Goal: Information Seeking & Learning: Check status

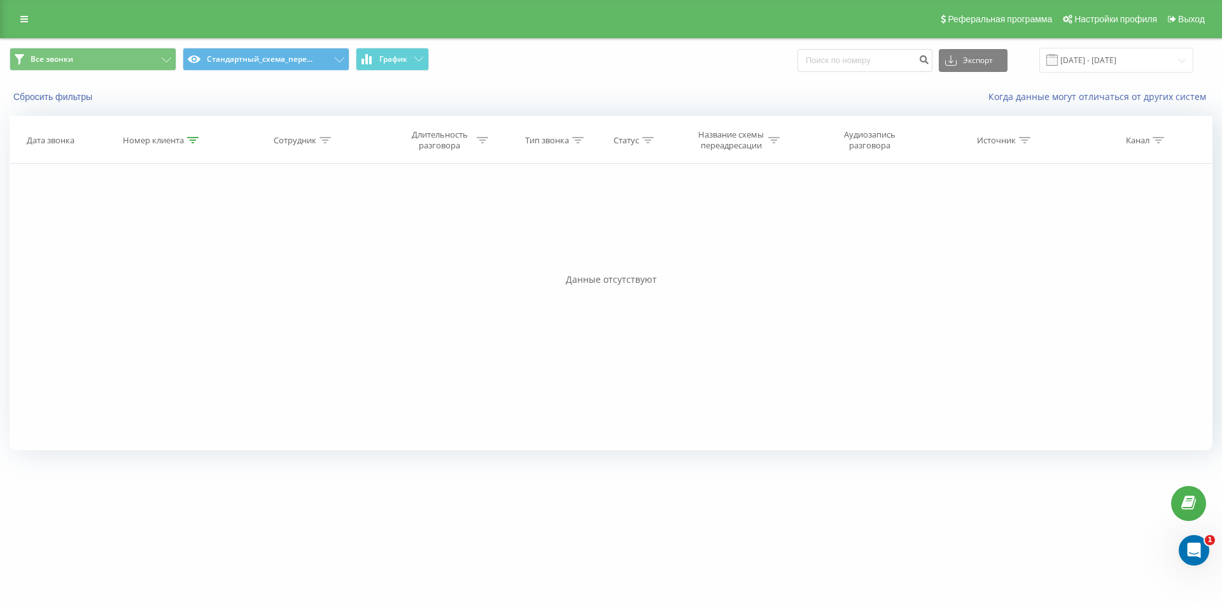
click at [192, 142] on icon at bounding box center [192, 140] width 11 height 6
click at [162, 232] on input "380734278971" at bounding box center [162, 231] width 112 height 22
paste input "689066100"
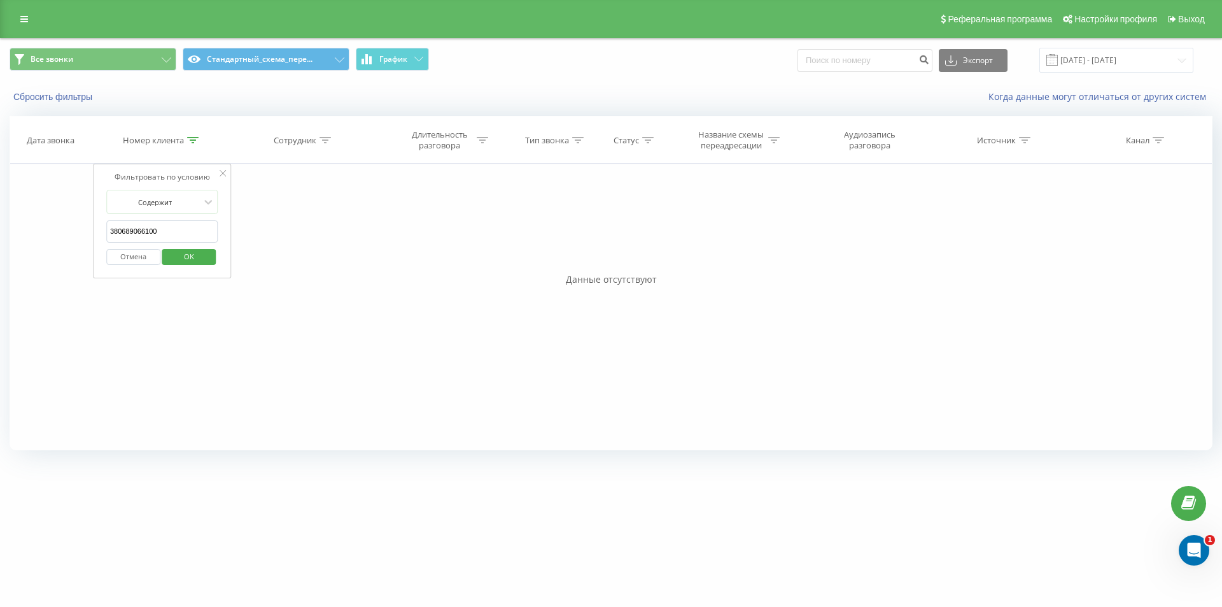
click at [187, 250] on span "OK" at bounding box center [189, 256] width 36 height 20
click at [191, 137] on icon at bounding box center [192, 140] width 11 height 6
click at [178, 233] on input "380689066100" at bounding box center [162, 231] width 112 height 22
paste input "997107701"
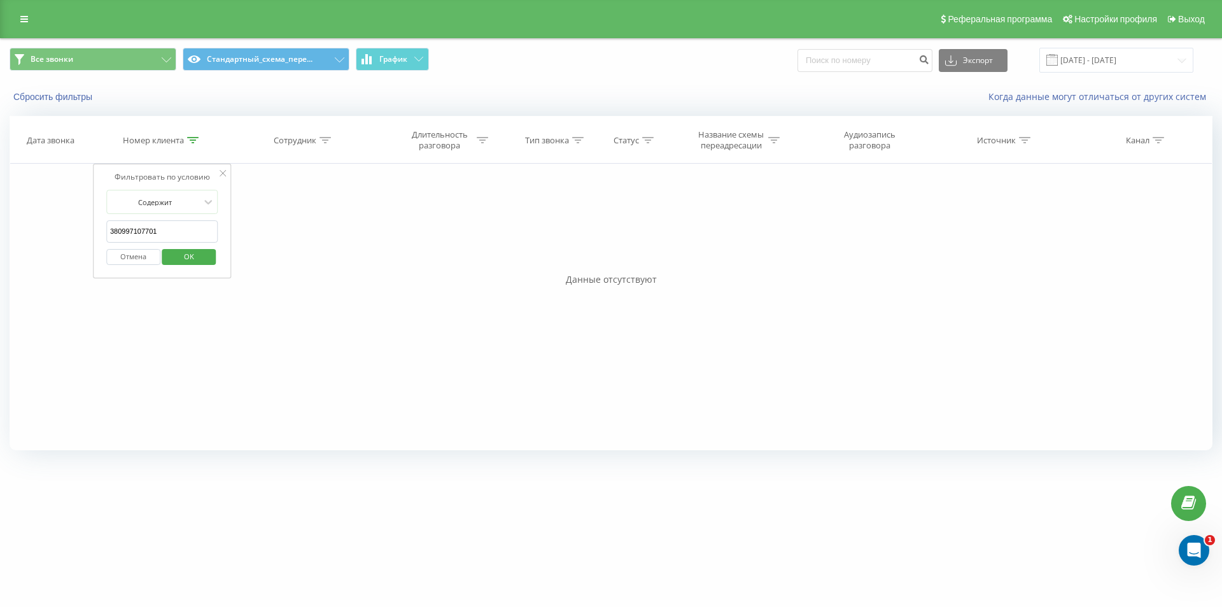
click at [190, 260] on span "OK" at bounding box center [189, 256] width 36 height 20
click at [195, 139] on icon at bounding box center [192, 140] width 11 height 6
click at [174, 224] on input "380997107701" at bounding box center [162, 231] width 112 height 22
click at [184, 249] on span "OK" at bounding box center [189, 256] width 36 height 20
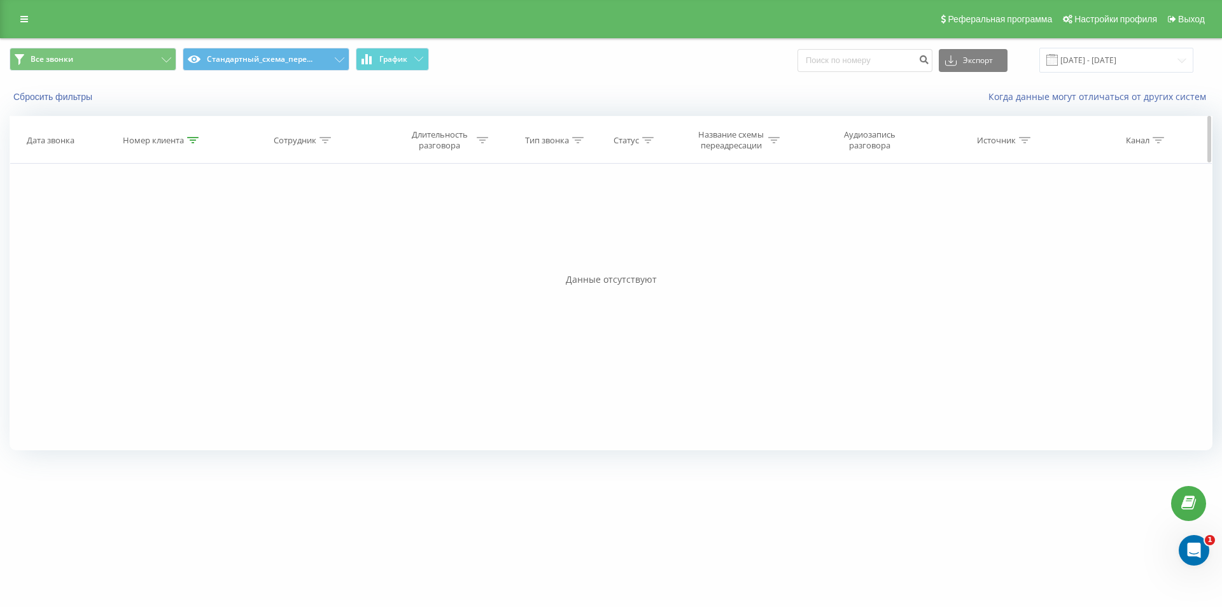
click at [195, 140] on icon at bounding box center [192, 140] width 11 height 6
drag, startPoint x: 172, startPoint y: 229, endPoint x: 183, endPoint y: 251, distance: 25.6
click at [171, 229] on input "380997107701" at bounding box center [162, 231] width 112 height 22
paste input "380969663115"
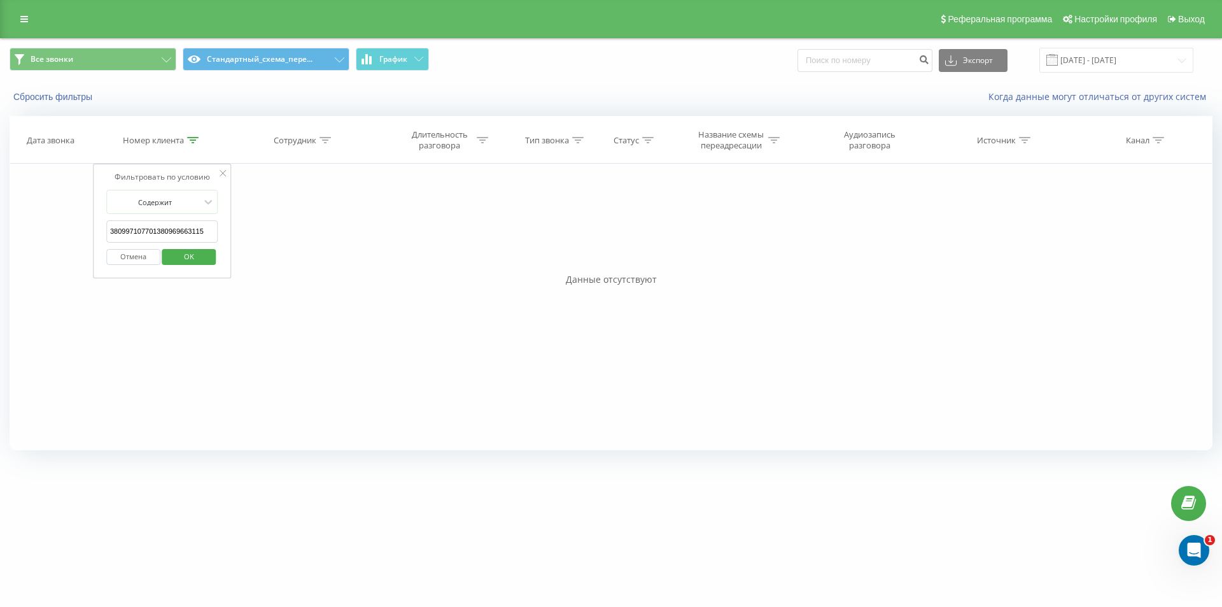
click at [187, 237] on input "380997107701380969663115" at bounding box center [162, 231] width 112 height 22
paste input "text"
click at [188, 253] on span "OK" at bounding box center [189, 256] width 36 height 20
click at [193, 143] on icon at bounding box center [192, 140] width 11 height 6
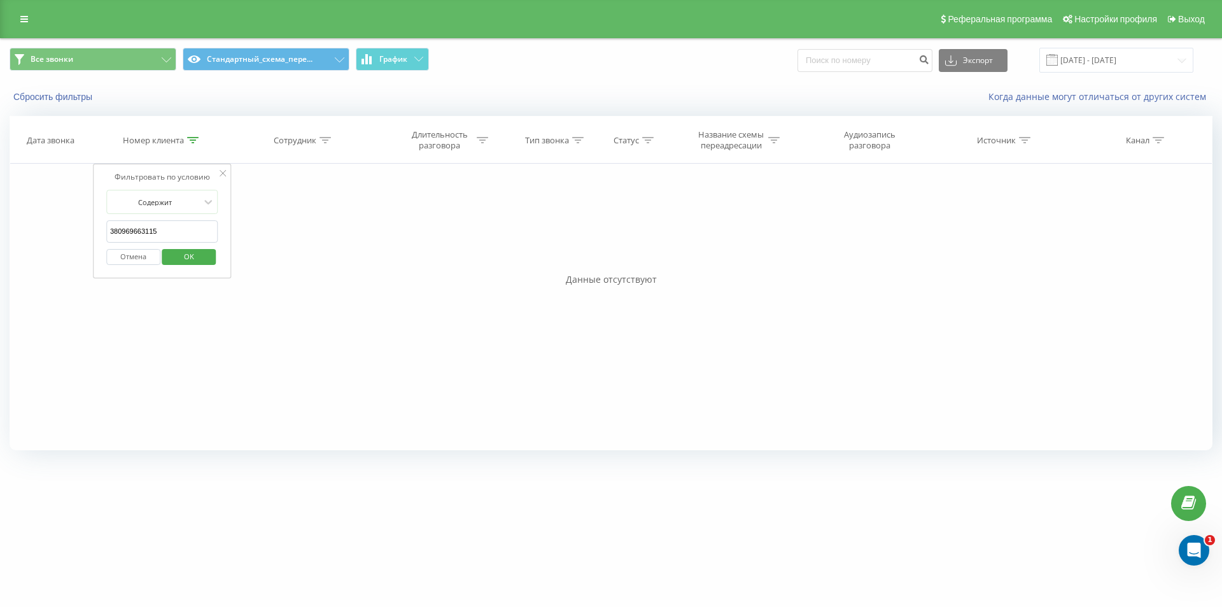
click at [178, 229] on input "380969663115" at bounding box center [162, 231] width 112 height 22
paste input "78249193"
click at [181, 253] on span "OK" at bounding box center [189, 256] width 36 height 20
click at [189, 138] on icon at bounding box center [192, 140] width 11 height 6
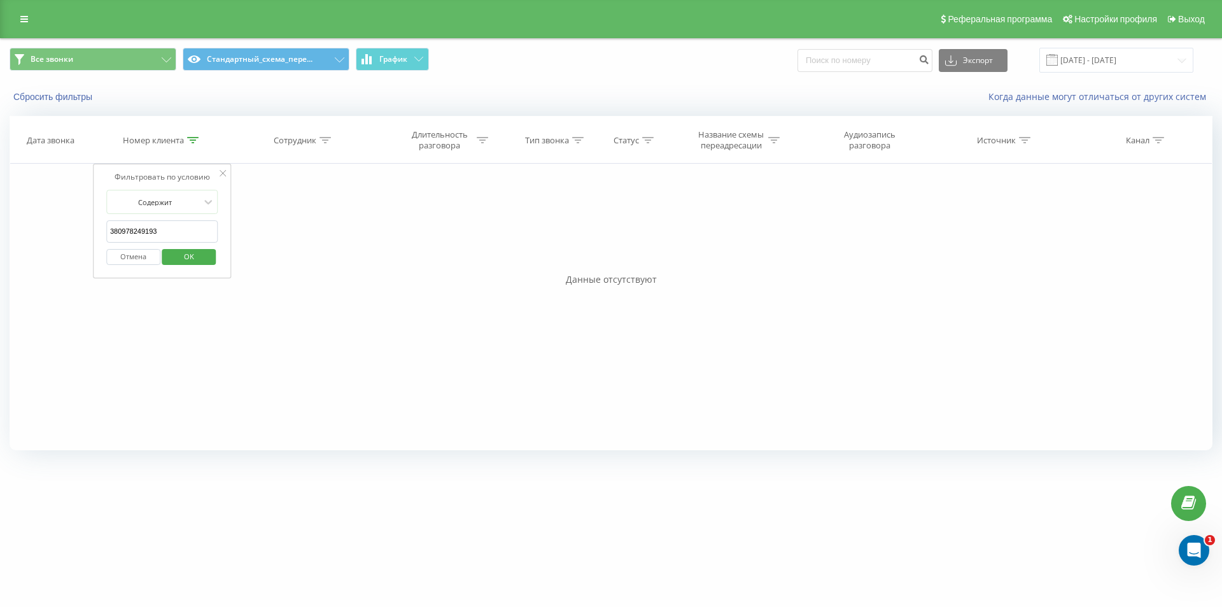
click at [181, 240] on input "380978249193" at bounding box center [162, 231] width 112 height 22
paste input "1090000"
type input "380971090000"
click at [188, 257] on span "OK" at bounding box center [189, 256] width 36 height 20
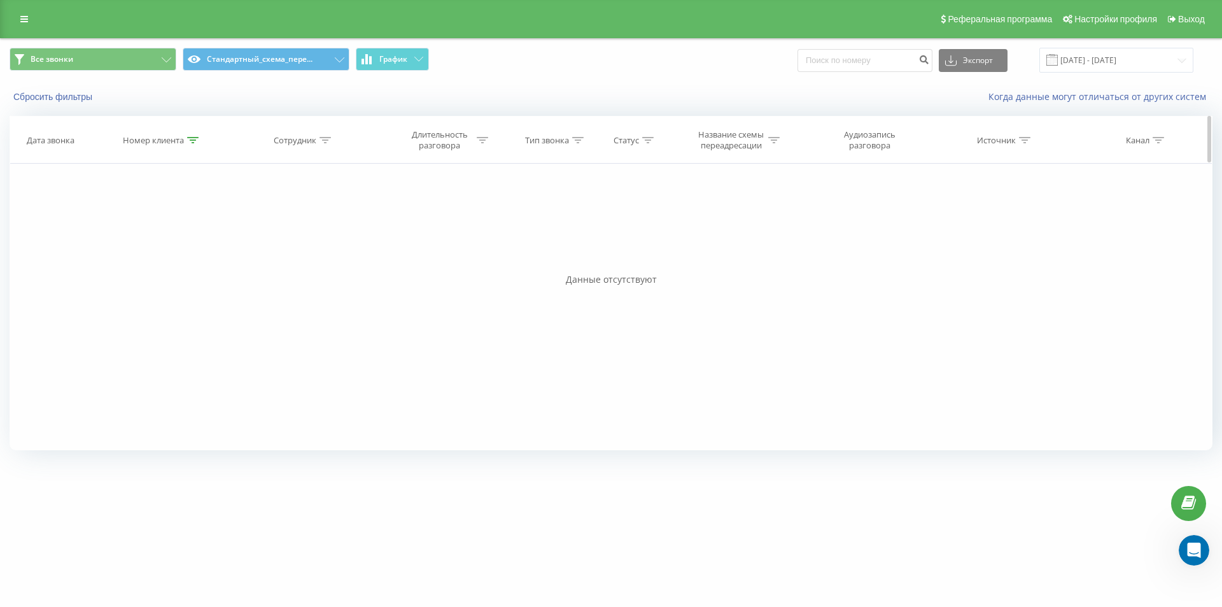
click at [189, 137] on icon at bounding box center [192, 140] width 11 height 6
click at [179, 239] on input "380734278971" at bounding box center [162, 231] width 112 height 22
paste input "689066100"
click at [179, 258] on span "OK" at bounding box center [189, 256] width 36 height 20
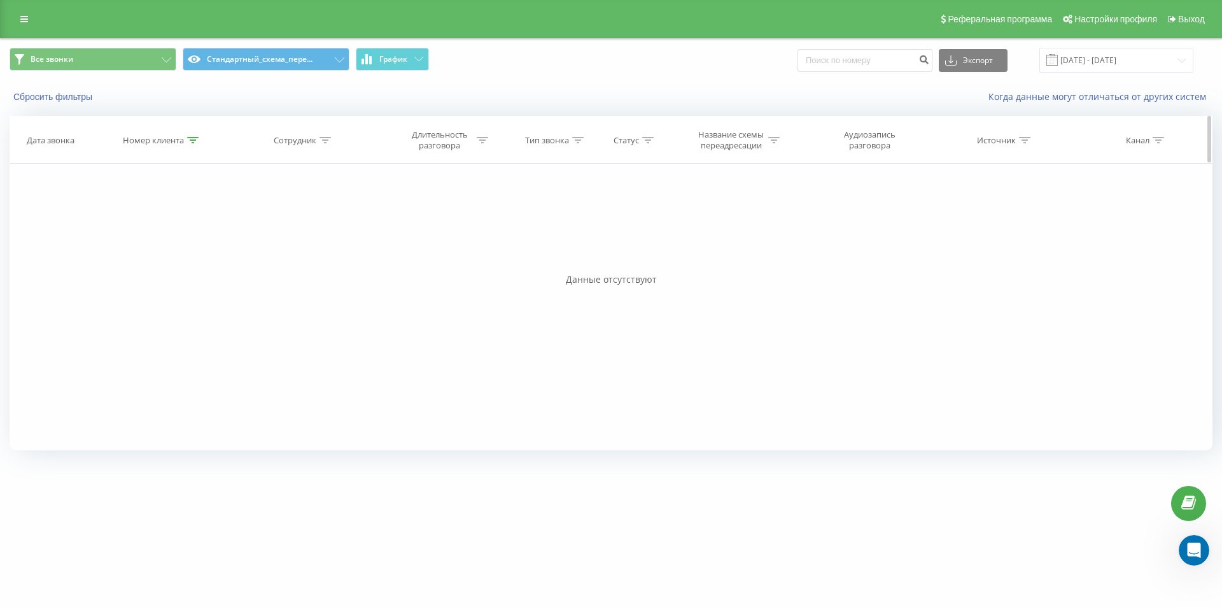
click at [192, 143] on icon at bounding box center [192, 140] width 11 height 6
click at [188, 244] on div "Отмена OK" at bounding box center [162, 257] width 112 height 29
click at [186, 234] on input "380689066100" at bounding box center [162, 231] width 112 height 22
paste input "997107701"
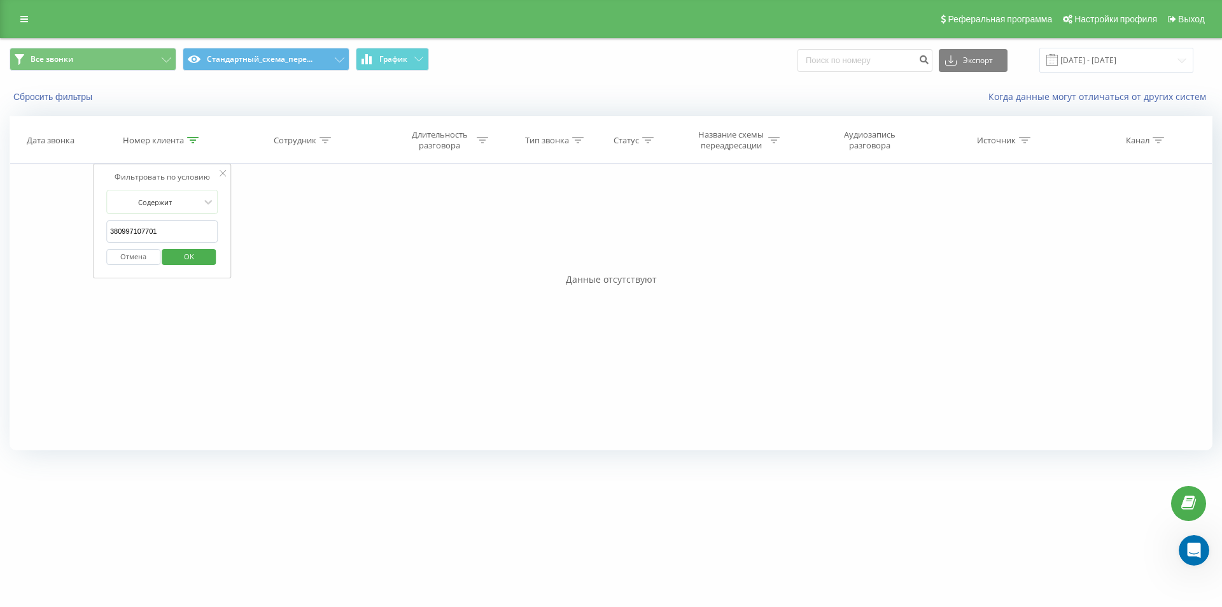
click at [187, 251] on span "OK" at bounding box center [189, 256] width 36 height 20
click at [192, 139] on icon at bounding box center [192, 140] width 11 height 6
click at [159, 230] on input "380997107701" at bounding box center [162, 231] width 112 height 22
paste input "69663115"
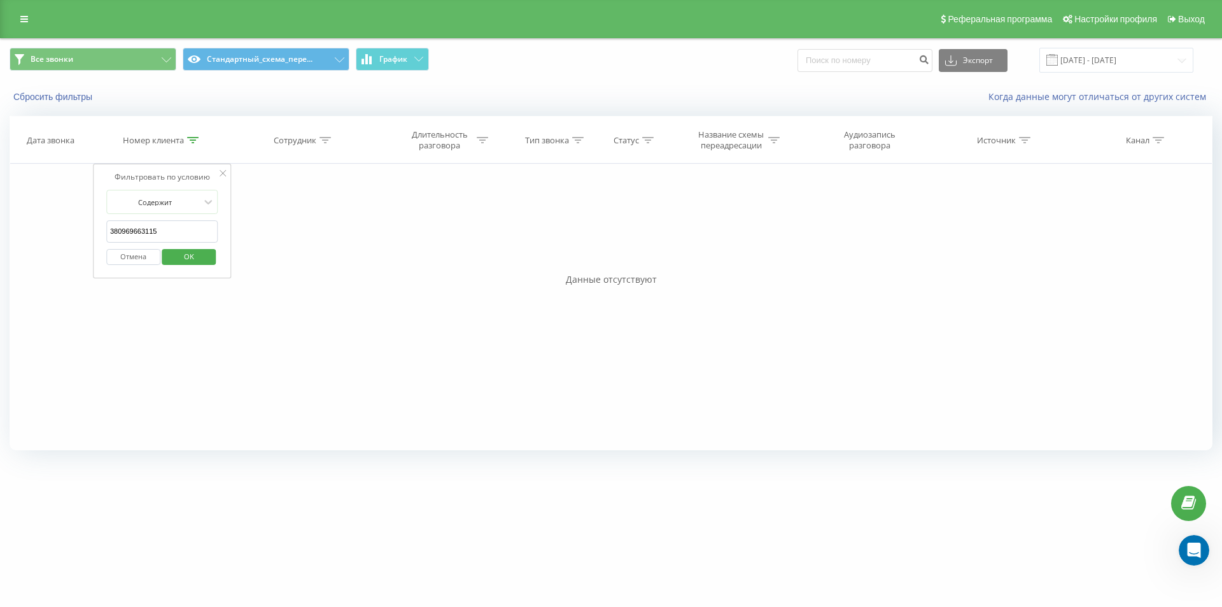
click at [178, 257] on span "OK" at bounding box center [189, 256] width 36 height 20
click at [192, 139] on icon at bounding box center [192, 140] width 11 height 6
click at [156, 234] on input "380969663115" at bounding box center [162, 231] width 112 height 22
paste input "78249193"
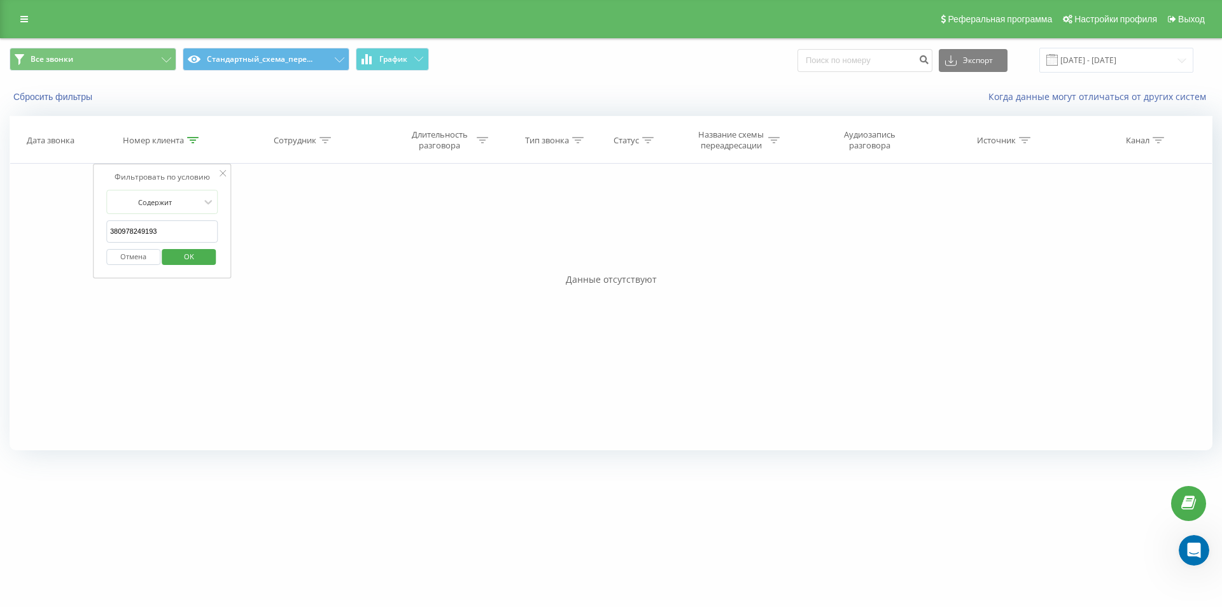
click at [182, 254] on span "OK" at bounding box center [189, 256] width 36 height 20
click at [188, 139] on icon at bounding box center [192, 140] width 11 height 6
click at [178, 229] on input "380978249193" at bounding box center [162, 231] width 112 height 22
paste input "1090000"
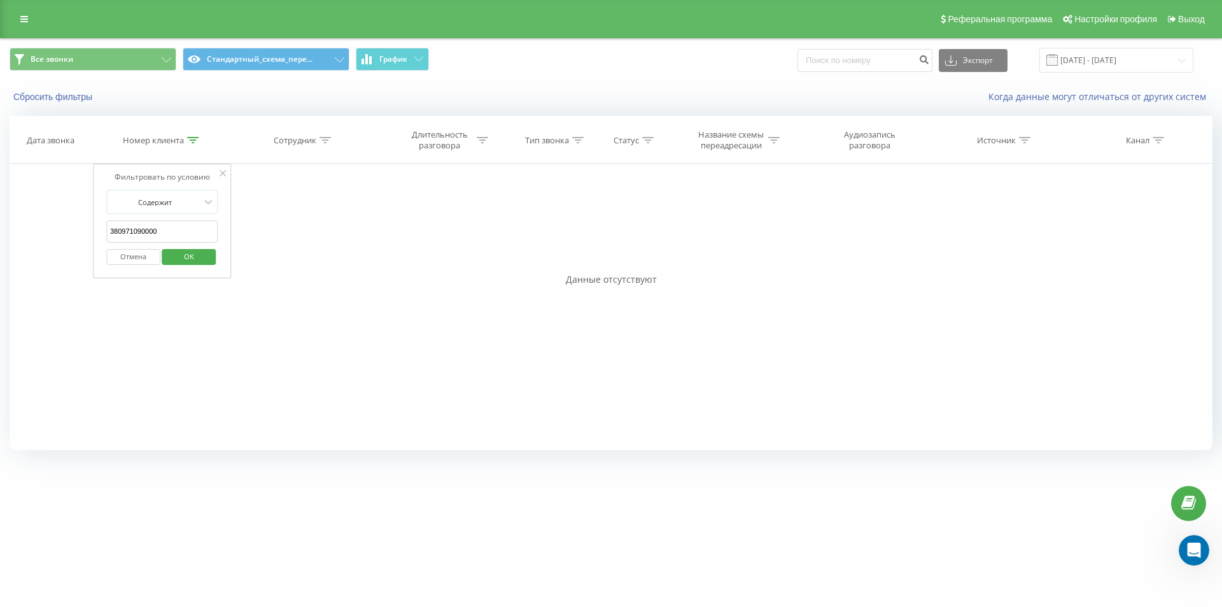
type input "380971090000"
click at [185, 247] on span "OK" at bounding box center [189, 256] width 36 height 20
